Goal: Check status: Check status

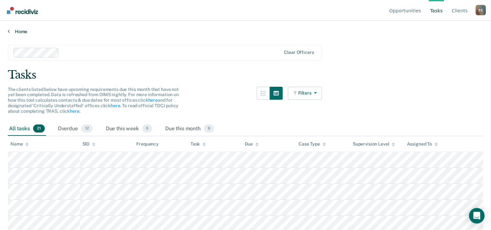
click at [12, 30] on link "Home" at bounding box center [246, 32] width 476 height 6
click at [16, 31] on link "Home" at bounding box center [246, 32] width 476 height 6
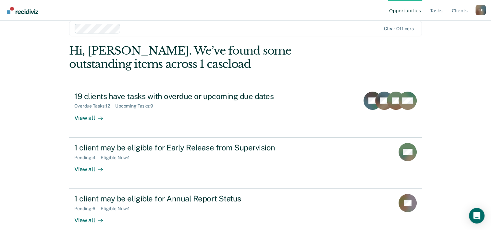
scroll to position [20, 0]
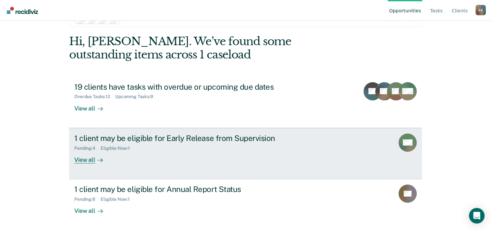
click at [163, 149] on div "Pending : 4 Eligible Now : 1" at bounding box center [188, 147] width 228 height 8
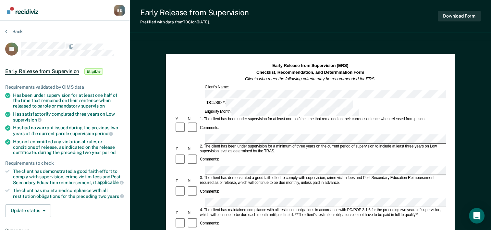
click at [5, 31] on section "Back JC Early Release from Supervision Eligible Requirements validated by OIMS …" at bounding box center [65, 178] width 130 height 315
click at [7, 31] on button "Back" at bounding box center [14, 32] width 18 height 6
